Goal: Information Seeking & Learning: Learn about a topic

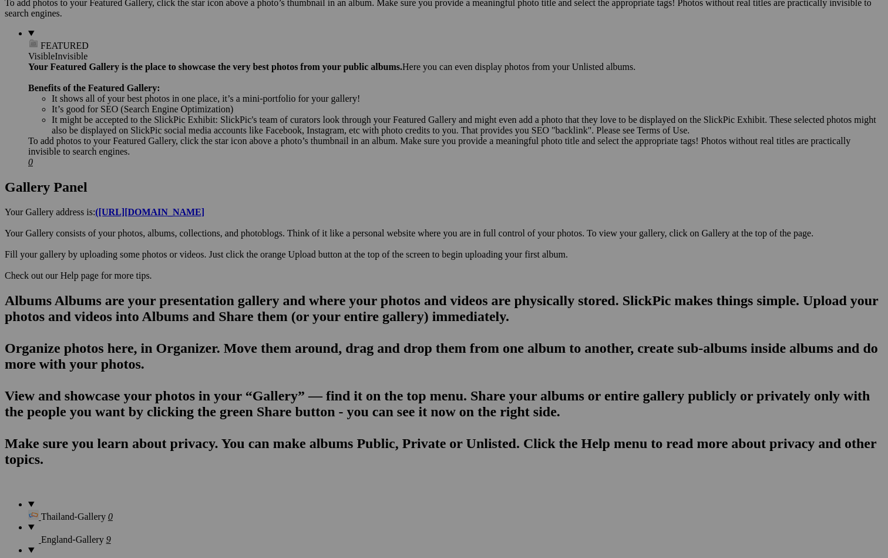
scroll to position [468, 0]
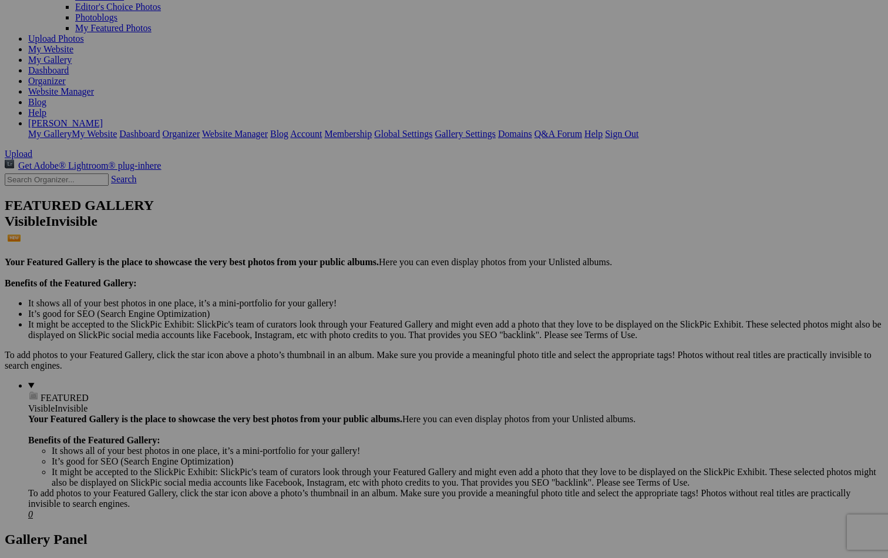
scroll to position [119, 0]
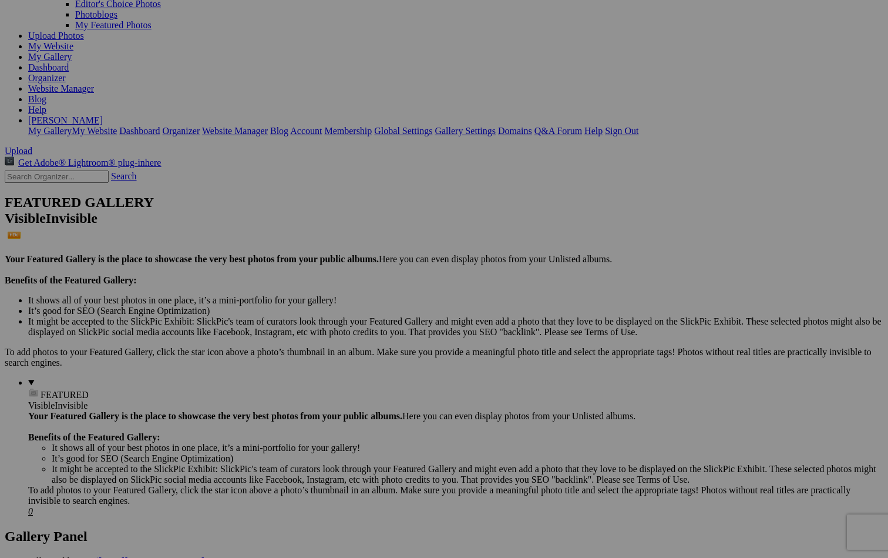
click at [366, 357] on span "Yes" at bounding box center [360, 356] width 14 height 10
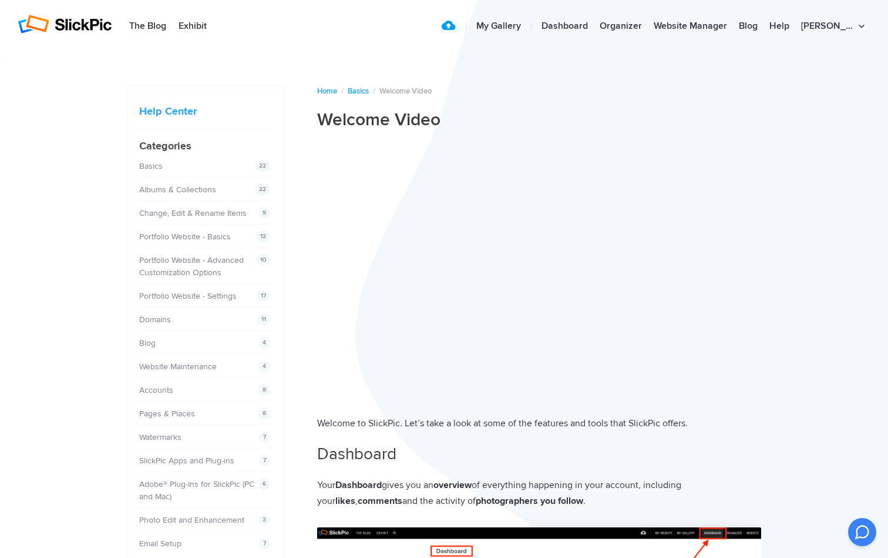
click at [253, 200] on li "10 Portfolio Website - Advanced Customization Options" at bounding box center [206, 266] width 134 height 36
click at [263, 166] on span "22" at bounding box center [262, 166] width 15 height 12
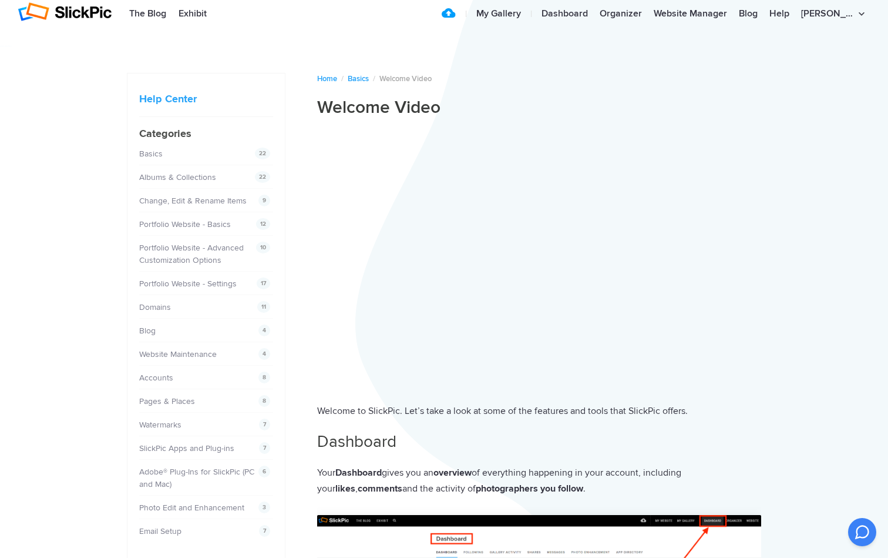
scroll to position [14, 0]
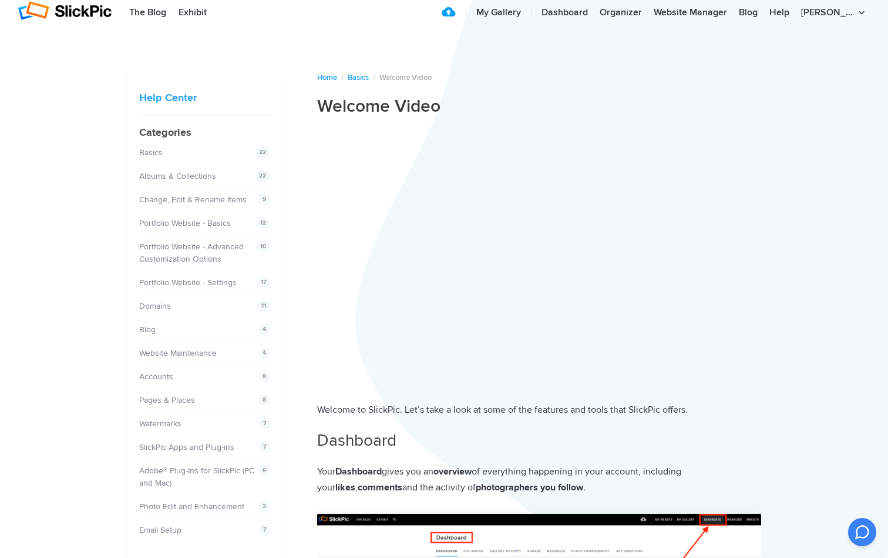
click at [204, 170] on div "22 Albums & Collections" at bounding box center [203, 176] width 128 height 12
click at [170, 153] on div "22 Basics" at bounding box center [203, 152] width 128 height 12
click at [262, 150] on span "22" at bounding box center [262, 152] width 15 height 12
click at [167, 153] on div "22 Basics" at bounding box center [203, 152] width 128 height 12
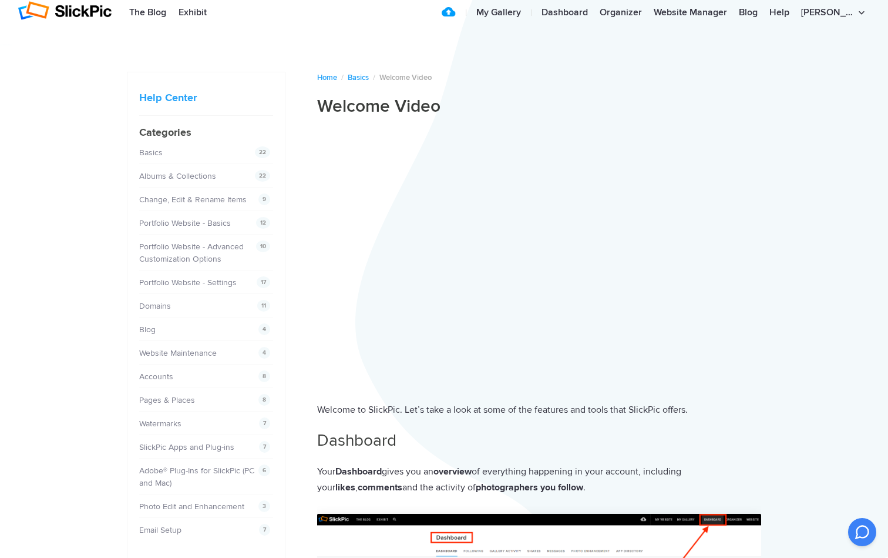
click at [171, 155] on div "22 Basics" at bounding box center [203, 152] width 128 height 12
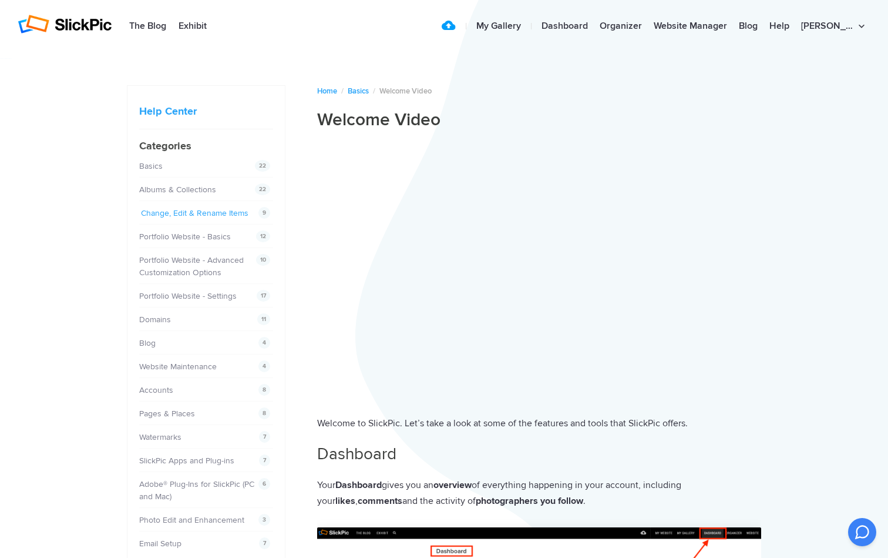
scroll to position [0, 0]
click at [210, 189] on link "Albums & Collections" at bounding box center [179, 189] width 77 height 10
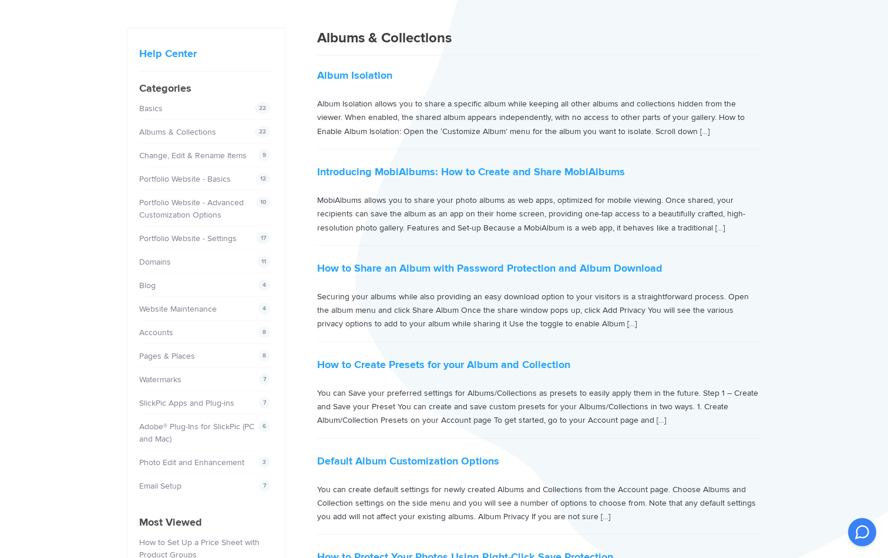
scroll to position [59, 0]
click at [233, 156] on link "Change, Edit & Rename Items" at bounding box center [195, 154] width 108 height 10
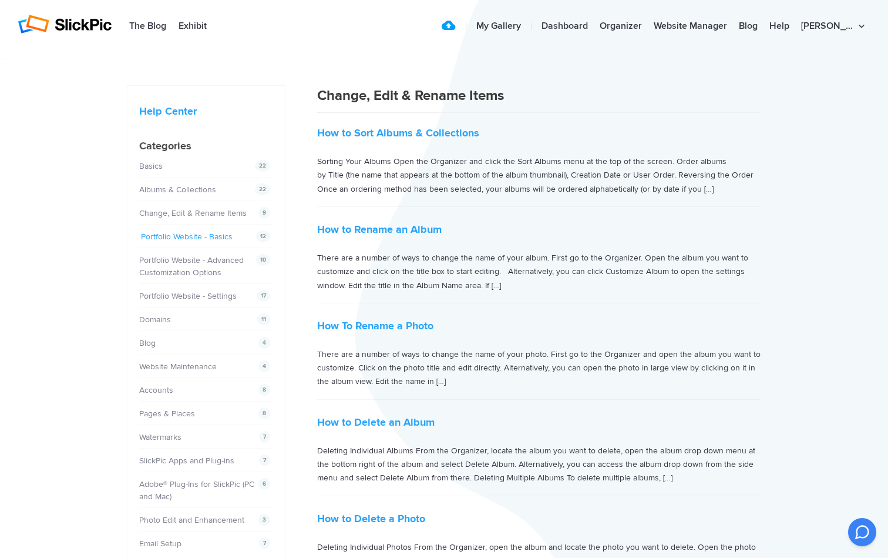
click at [222, 235] on link "Portfolio Website - Basics" at bounding box center [187, 236] width 92 height 10
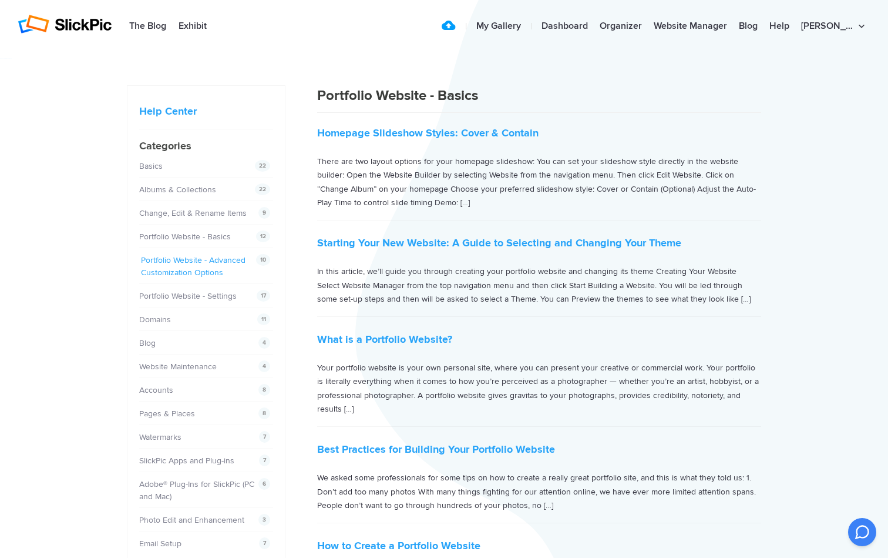
click at [222, 258] on link "Portfolio Website - Advanced Customization Options" at bounding box center [193, 266] width 105 height 22
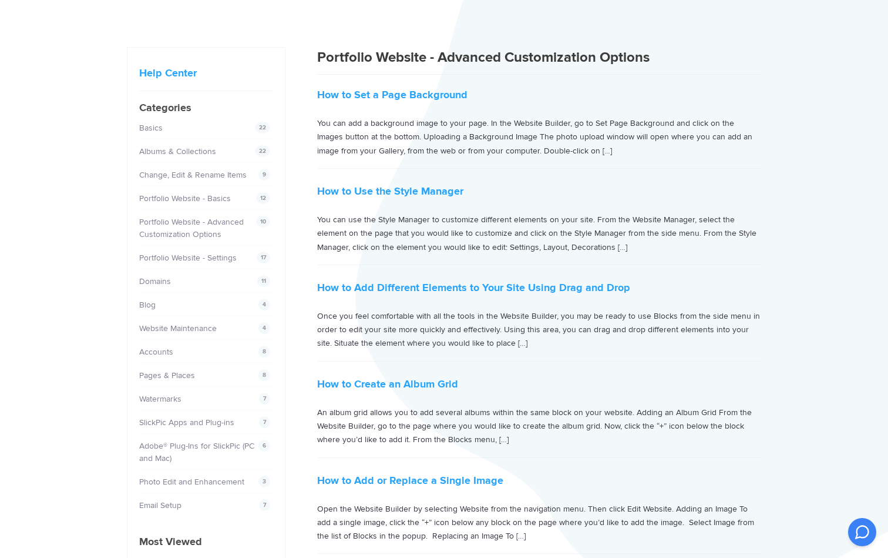
scroll to position [41, 0]
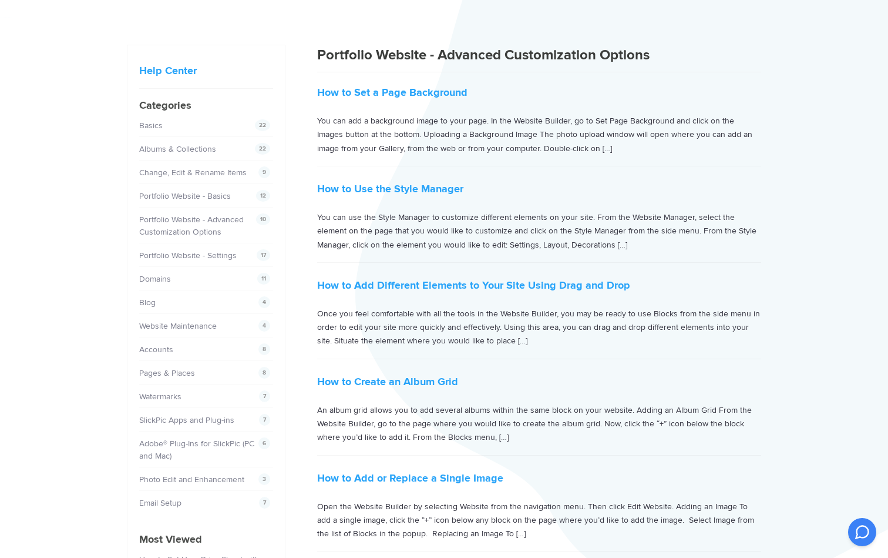
click at [207, 277] on div "11 Domains" at bounding box center [203, 279] width 128 height 12
click at [159, 277] on link "Domains" at bounding box center [157, 279] width 32 height 10
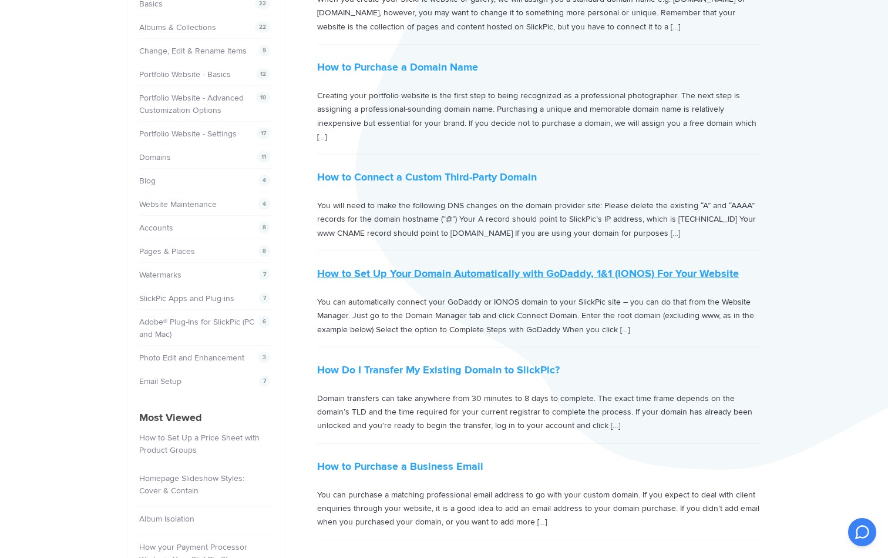
scroll to position [154, 0]
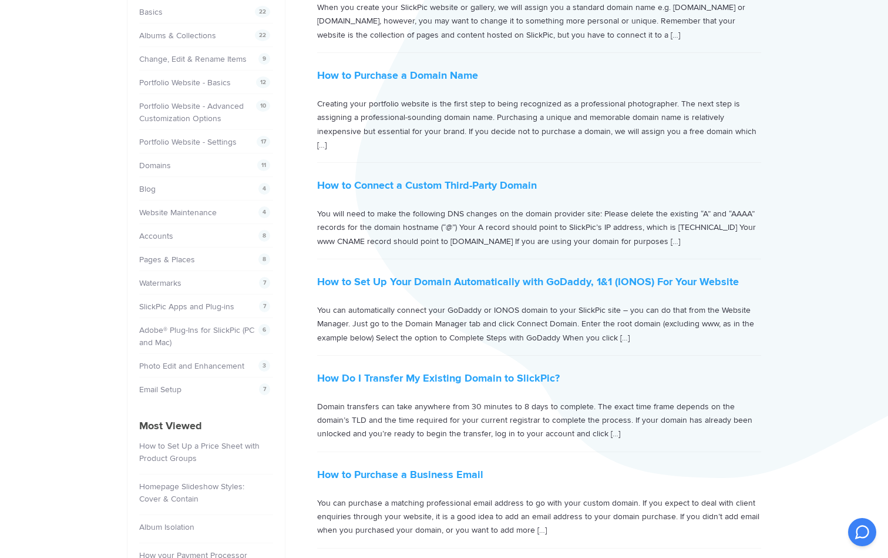
click at [156, 190] on div "4 Blog" at bounding box center [203, 189] width 128 height 12
click at [155, 189] on link "Blog" at bounding box center [149, 189] width 16 height 10
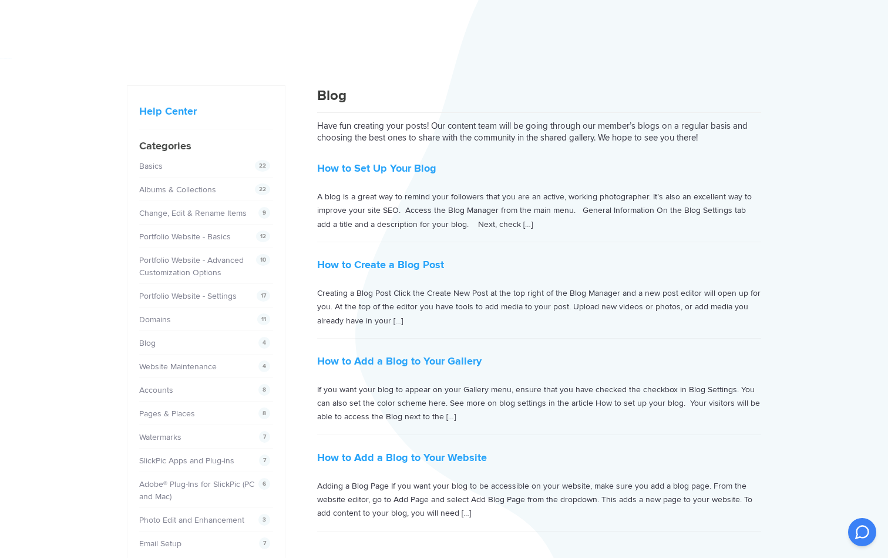
click at [154, 187] on link "Albums & Collections" at bounding box center [177, 189] width 77 height 10
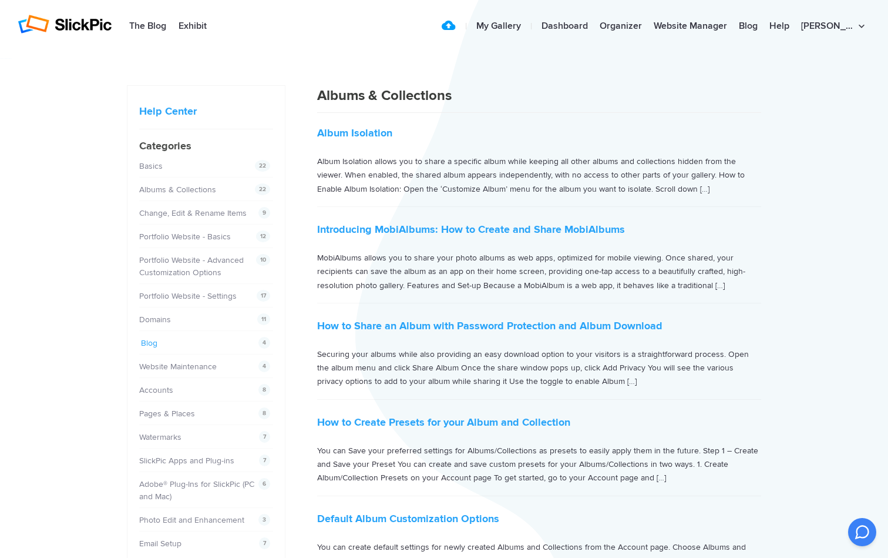
click at [150, 344] on link "Blog" at bounding box center [149, 343] width 16 height 10
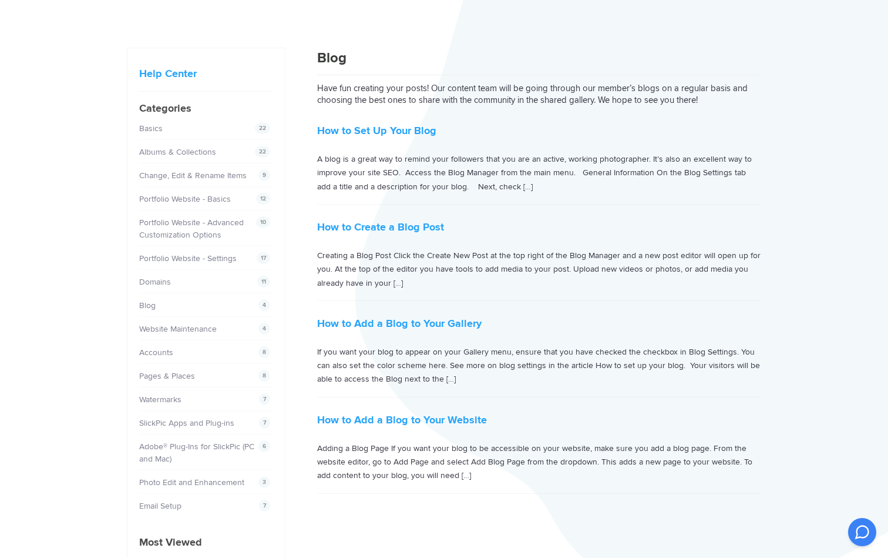
scroll to position [49, 0]
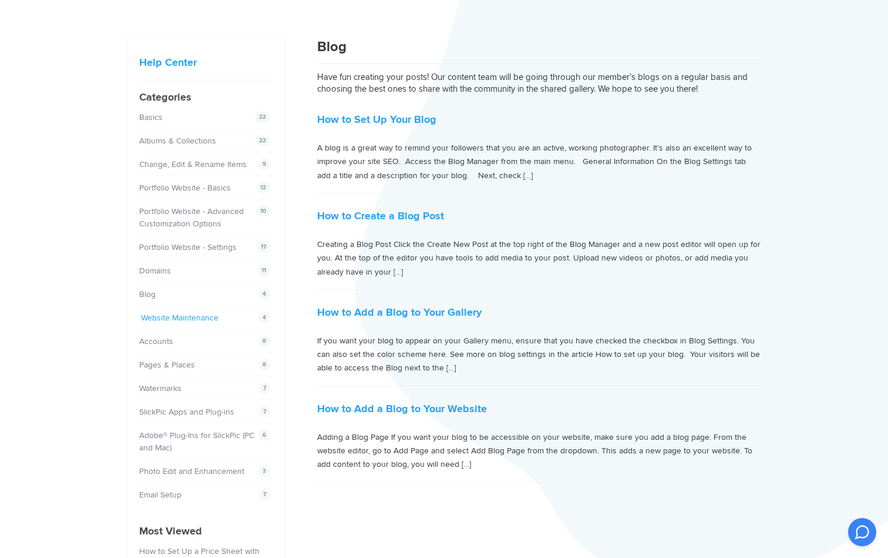
click at [207, 317] on link "Website Maintenance" at bounding box center [180, 318] width 78 height 10
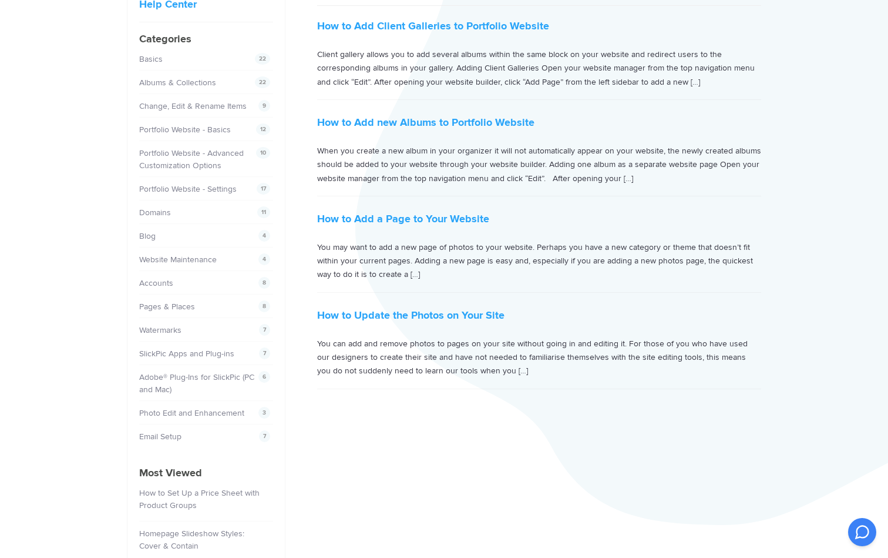
scroll to position [112, 0]
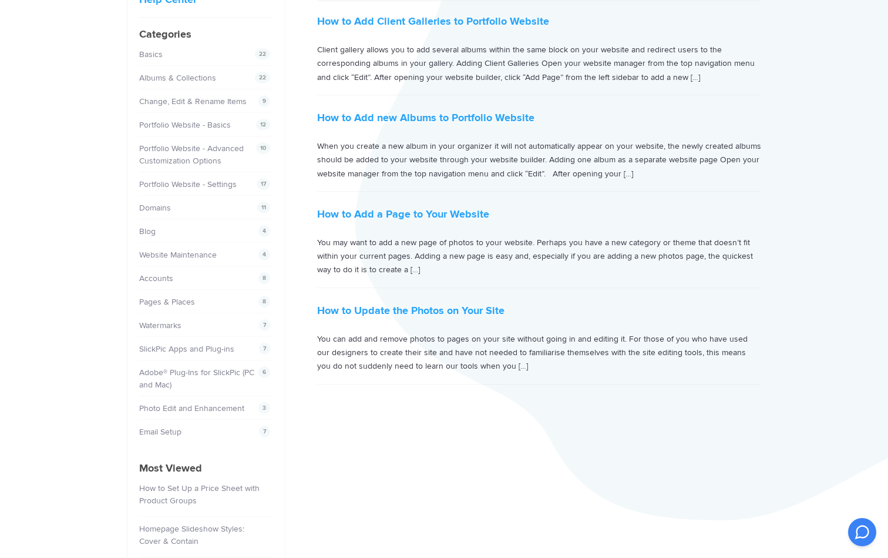
click at [180, 280] on div "8 Accounts" at bounding box center [203, 278] width 128 height 12
click at [178, 278] on div "8 Accounts" at bounding box center [203, 278] width 128 height 12
click at [171, 277] on link "Accounts" at bounding box center [158, 278] width 34 height 10
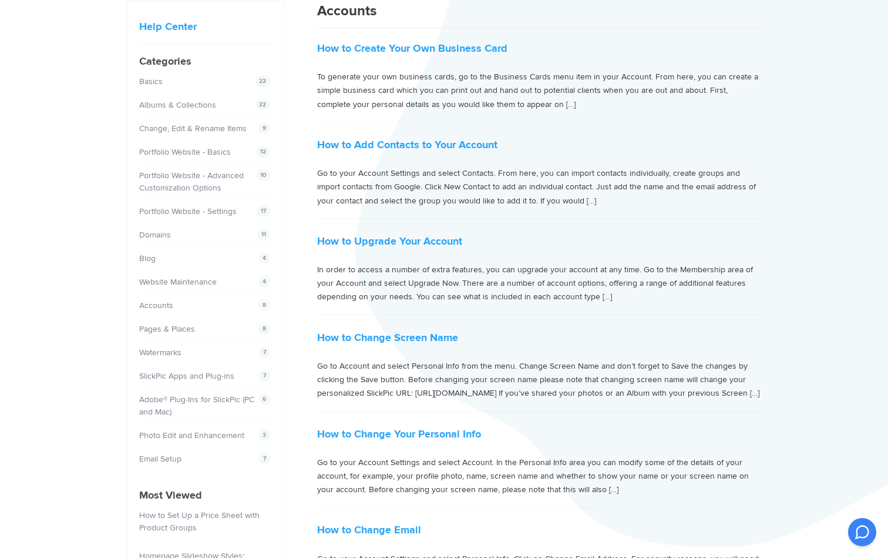
scroll to position [88, 0]
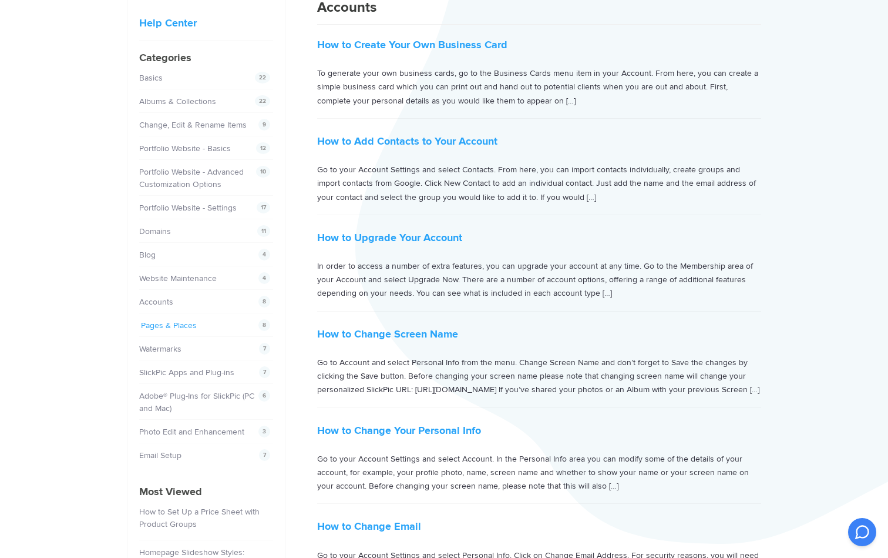
click at [187, 325] on link "Pages & Places" at bounding box center [169, 325] width 56 height 10
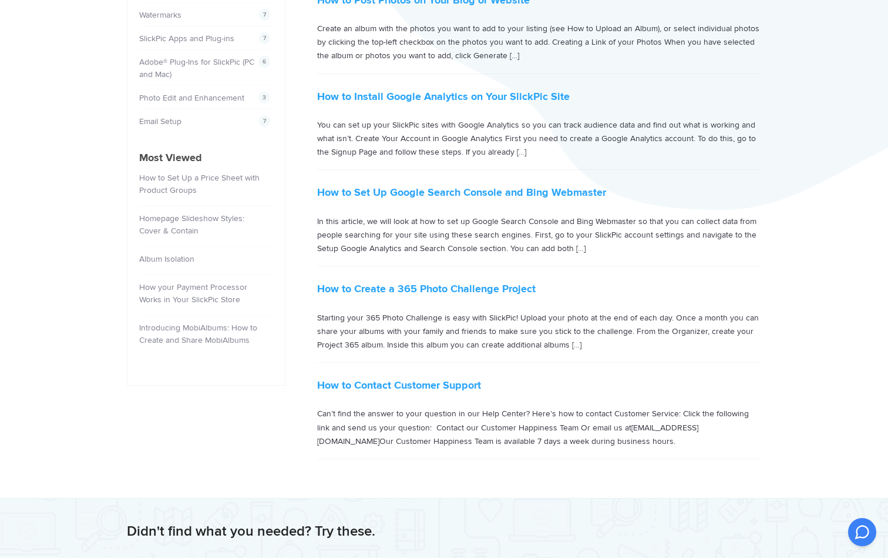
scroll to position [435, 0]
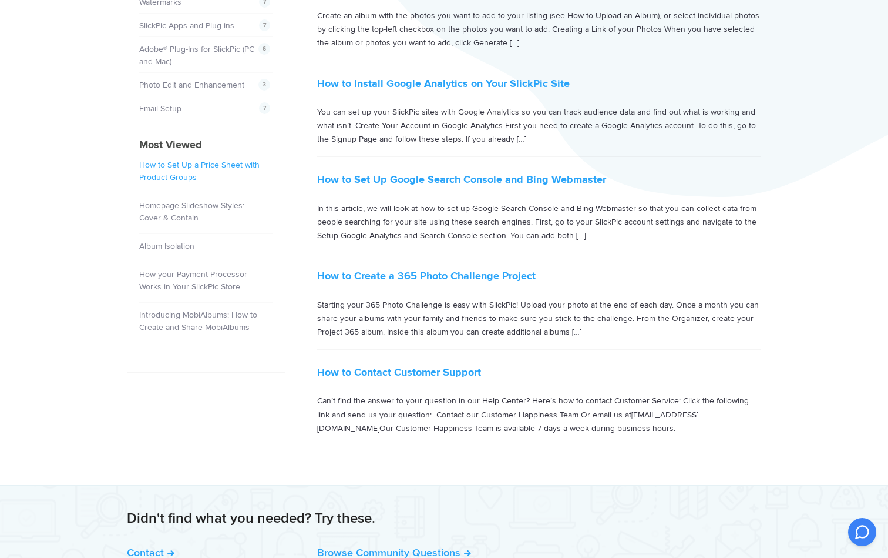
click at [224, 165] on link "How to Set Up a Price Sheet with Product Groups" at bounding box center [199, 171] width 120 height 22
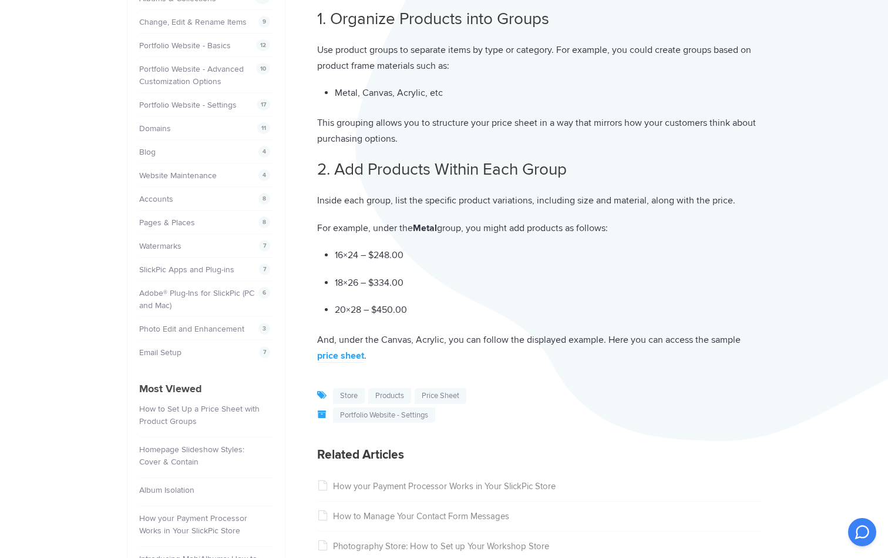
scroll to position [193, 0]
click at [343, 348] on link "price sheet" at bounding box center [340, 354] width 47 height 13
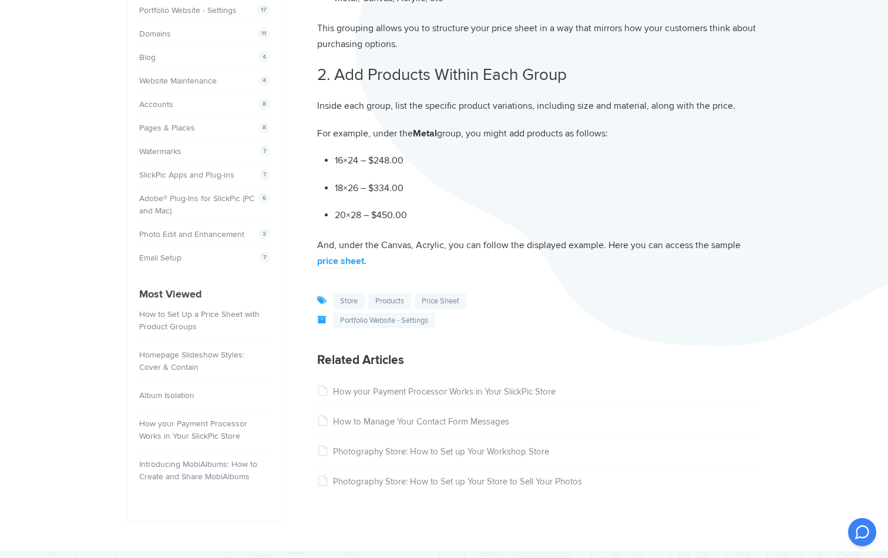
scroll to position [287, 0]
click at [445, 292] on link "price sheet" at bounding box center [441, 300] width 52 height 16
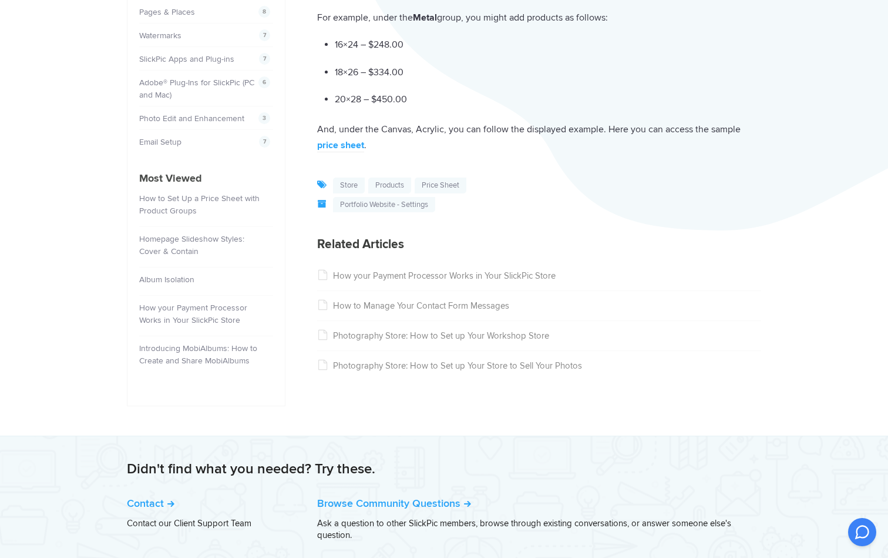
scroll to position [408, 0]
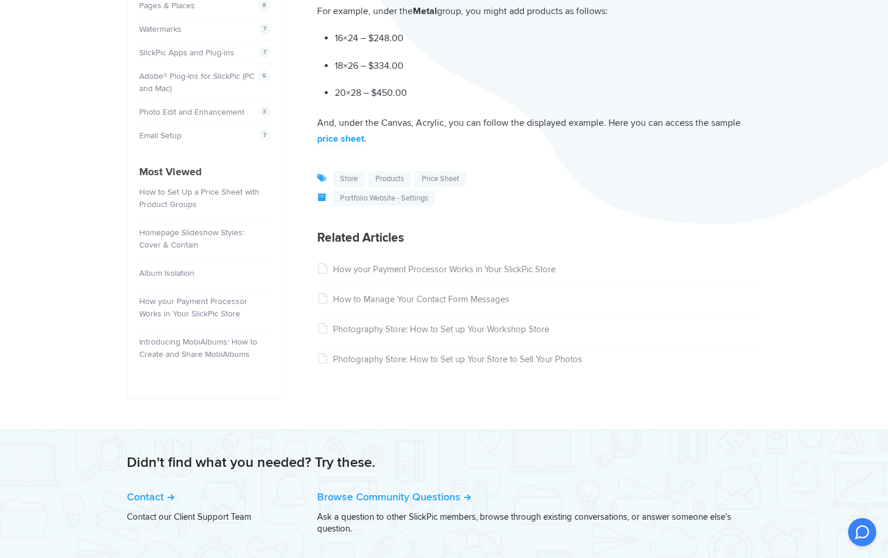
click at [373, 264] on link "How your Payment Processor Works in Your SlickPic Store" at bounding box center [436, 269] width 239 height 11
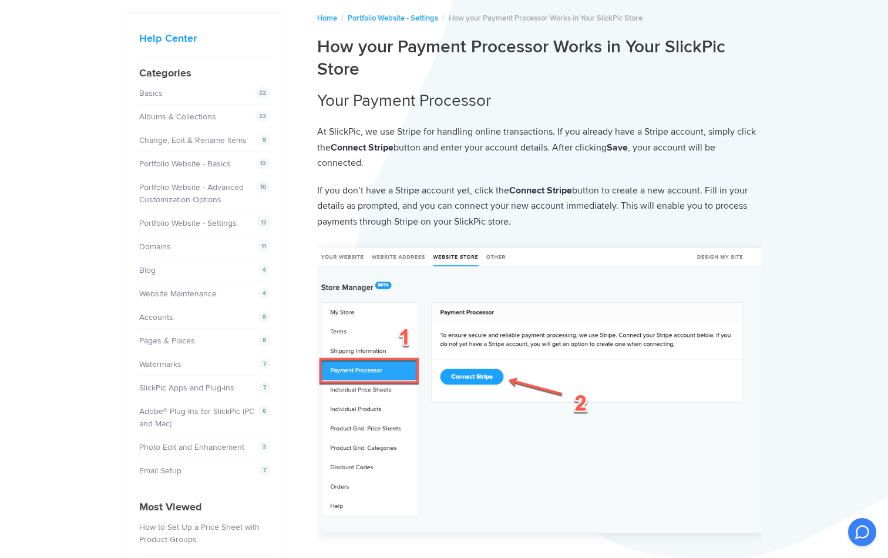
scroll to position [78, 0]
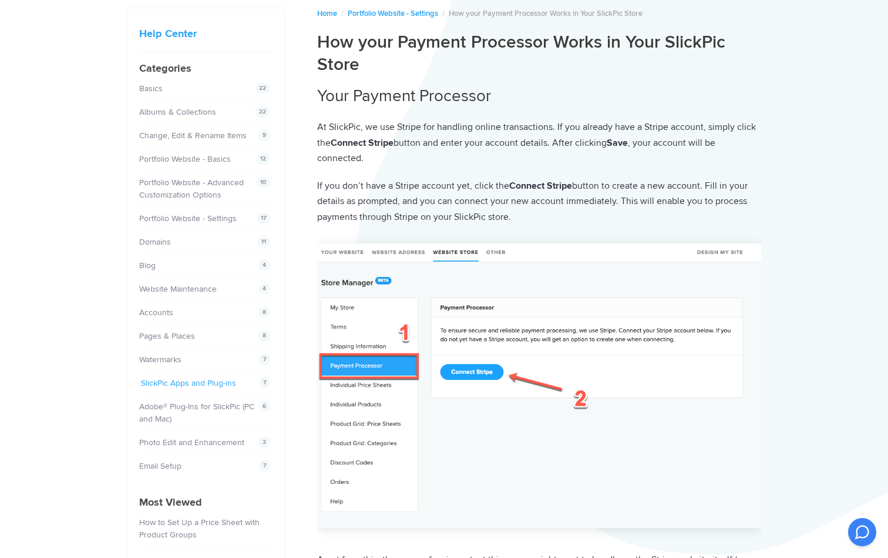
click at [219, 381] on link "SlickPic Apps and Plug-ins" at bounding box center [188, 383] width 95 height 10
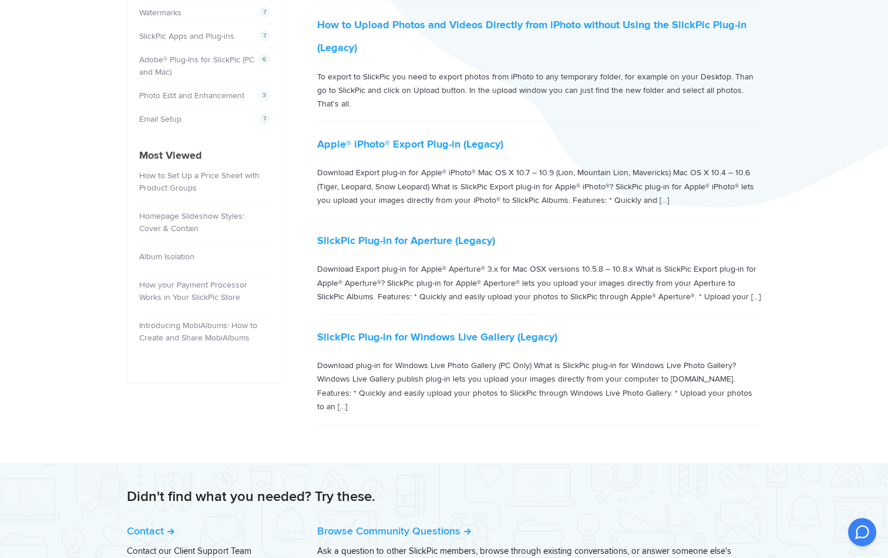
scroll to position [438, 0]
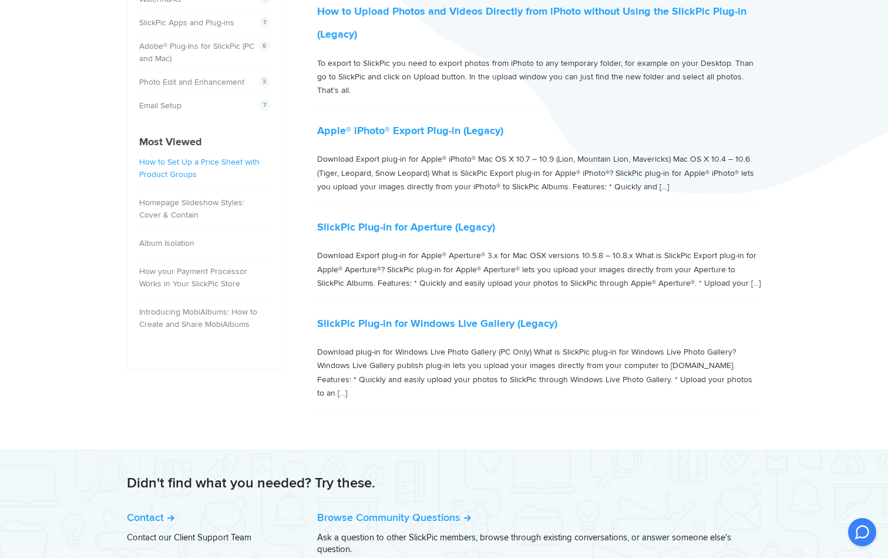
click at [204, 161] on link "How to Set Up a Price Sheet with Product Groups" at bounding box center [199, 168] width 120 height 22
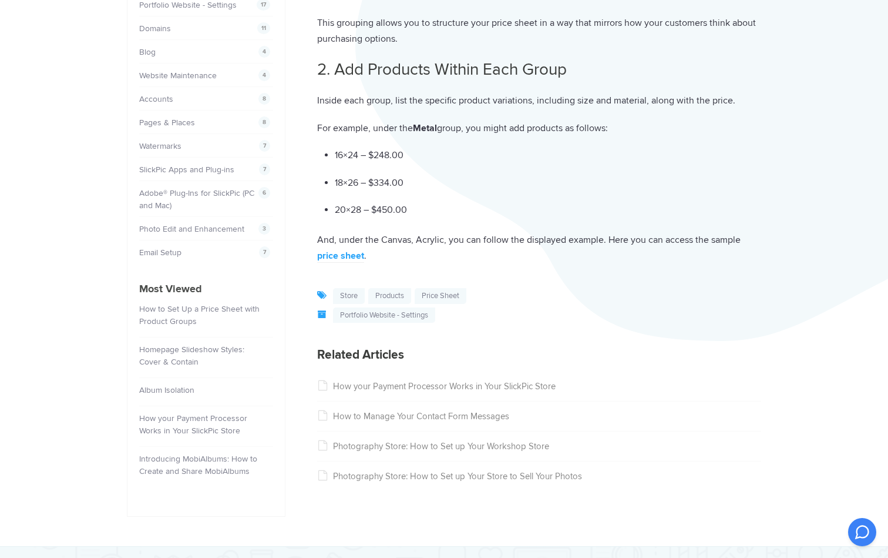
scroll to position [294, 0]
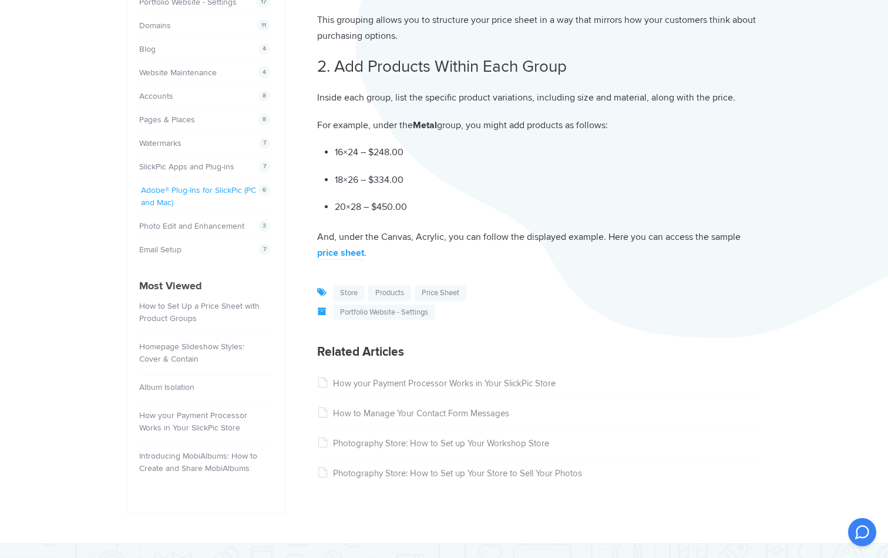
click at [216, 192] on link "Adobe® Plug-Ins for SlickPic (PC and Mac)" at bounding box center [198, 196] width 115 height 22
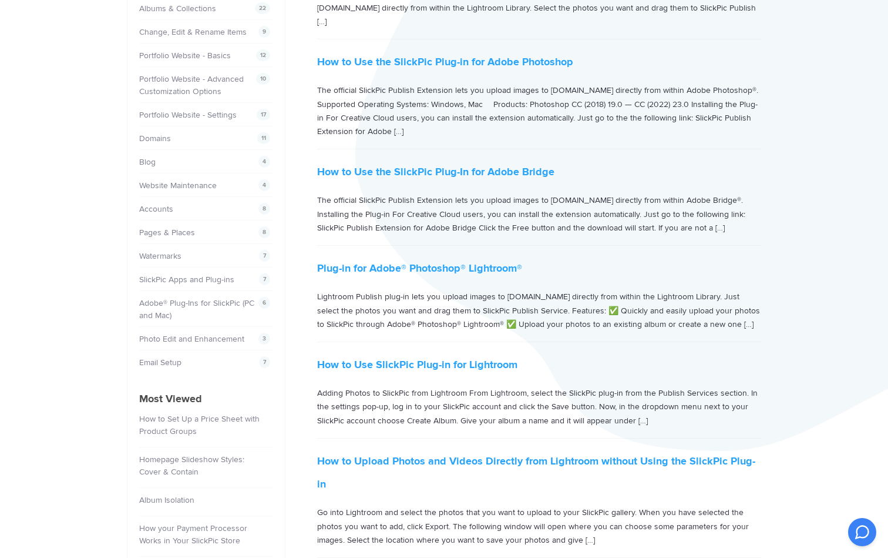
scroll to position [206, 0]
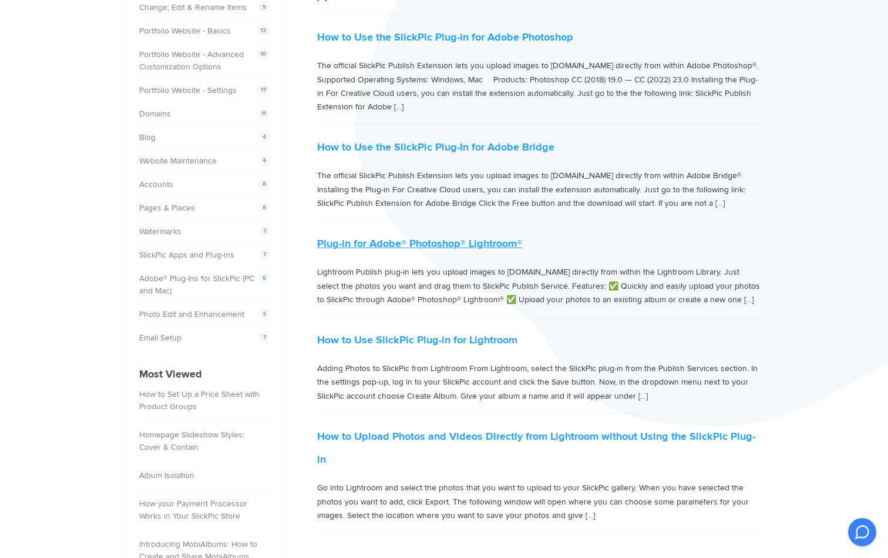
click at [489, 237] on link "Plug-in for Adobe® Photoshop® Lightroom®" at bounding box center [419, 243] width 205 height 13
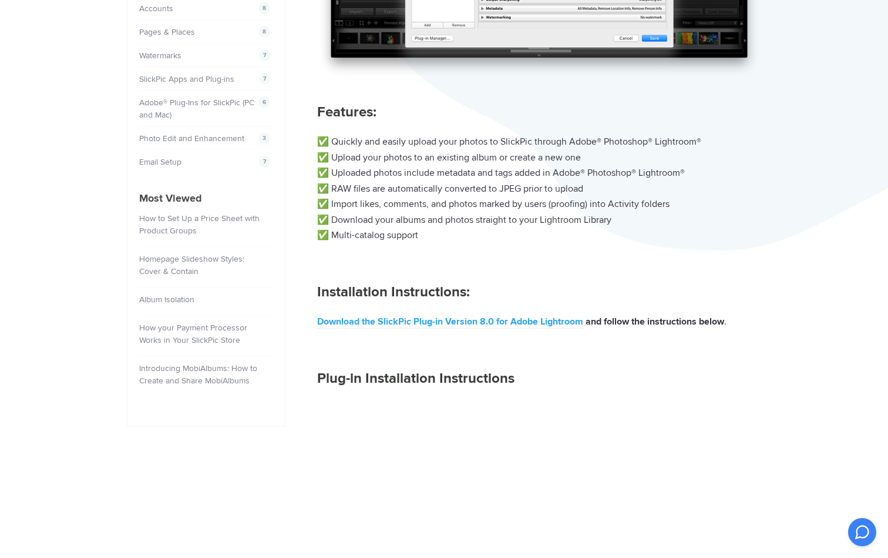
scroll to position [391, 0]
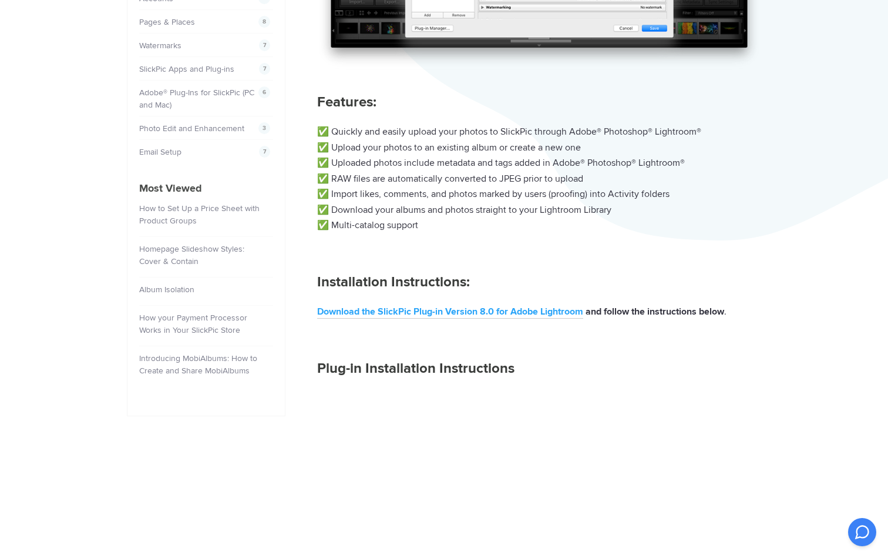
click at [455, 306] on link "Download the SlickPic Plug-in Version 8.0 for Adobe Lightroom" at bounding box center [450, 312] width 266 height 13
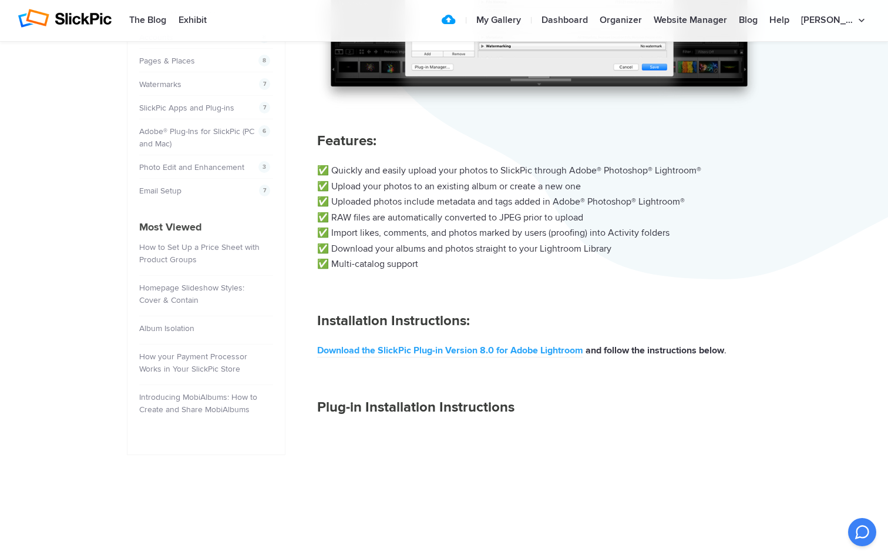
scroll to position [333, 0]
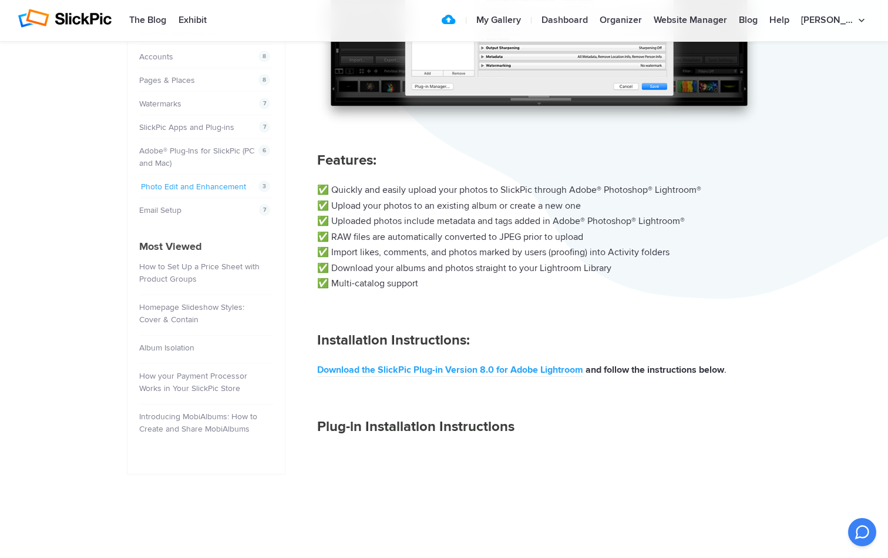
click at [237, 184] on link "Photo Edit and Enhancement" at bounding box center [193, 187] width 105 height 10
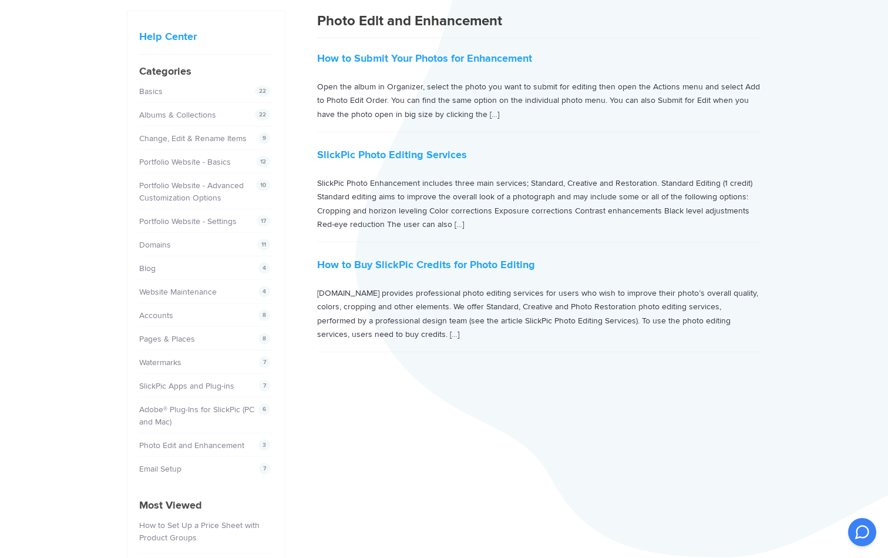
scroll to position [81, 0]
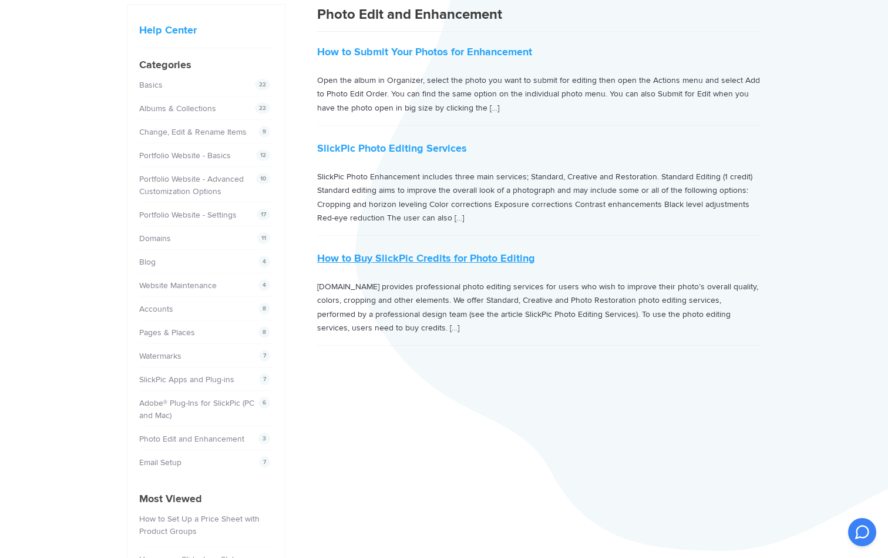
click at [429, 253] on link "How to Buy SlickPic Credits for Photo Editing" at bounding box center [426, 257] width 218 height 13
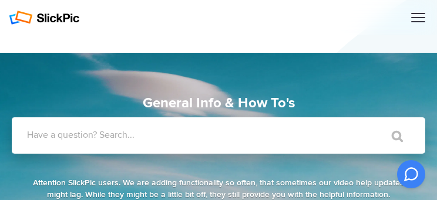
click at [418, 16] on div at bounding box center [418, 18] width 14 height 12
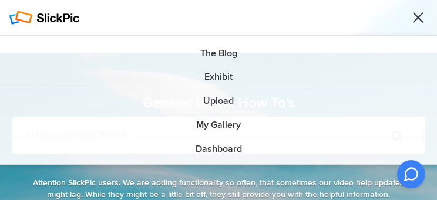
click at [414, 20] on div at bounding box center [418, 18] width 14 height 12
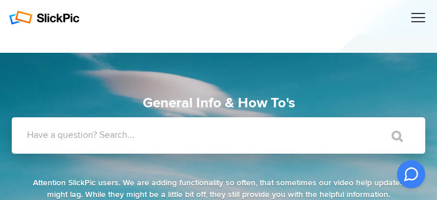
click at [140, 137] on label "Have a question? Search..." at bounding box center [234, 135] width 414 height 12
click at [140, 137] on input "Have a question? Search..." at bounding box center [196, 136] width 368 height 36
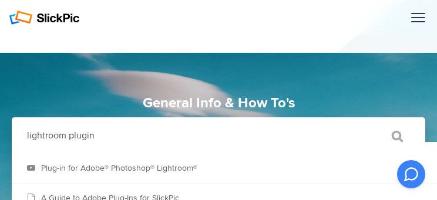
type input "lightroom plugin"
click at [396, 132] on input "" at bounding box center [391, 136] width 49 height 28
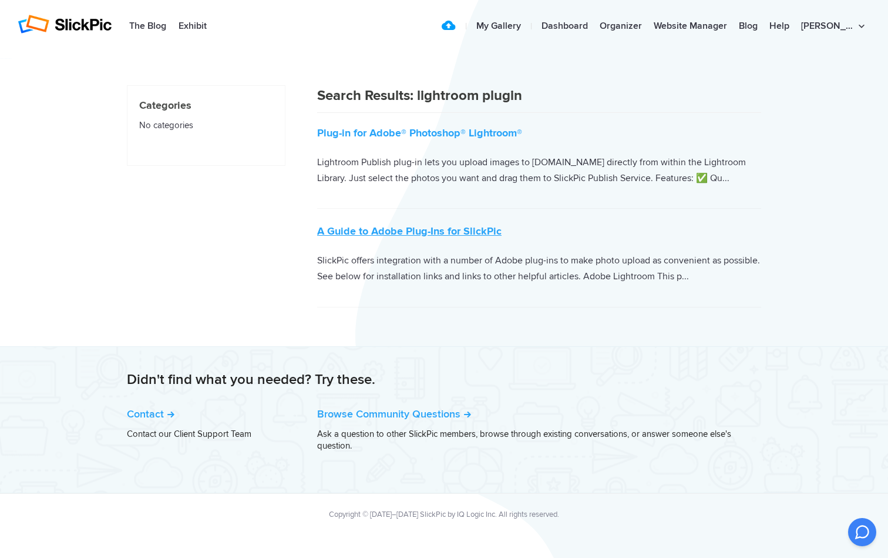
click at [437, 200] on link "A Guide to Adobe Plug-Ins for SlickPic" at bounding box center [409, 230] width 184 height 13
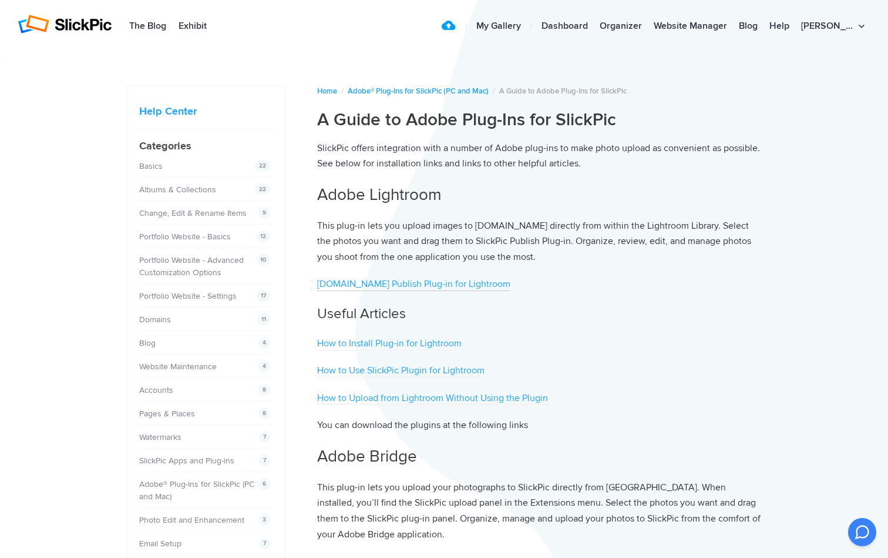
click at [462, 278] on link "[DOMAIN_NAME] Publish Plug-in for Lightroom" at bounding box center [413, 284] width 193 height 13
